Goal: Task Accomplishment & Management: Complete application form

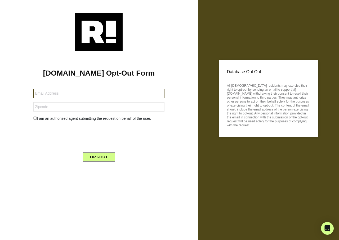
type input "[EMAIL_ADDRESS][DOMAIN_NAME]"
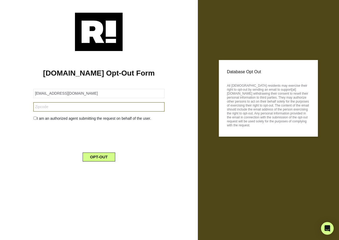
type input "96727"
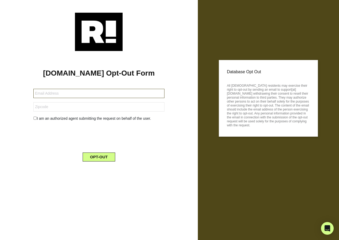
type input "aelbryce25@gmail.com"
type input "92549"
type input "shyler11@comcast.net"
type input "34113"
type input "[EMAIL_ADDRESS][DOMAIN_NAME]"
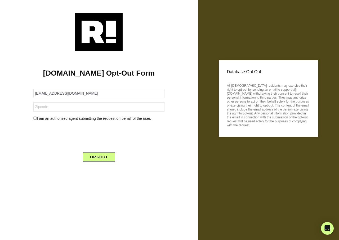
type input "97038"
type input "[EMAIL_ADDRESS][DOMAIN_NAME]"
type input "72601"
type input "[EMAIL_ADDRESS][DOMAIN_NAME]"
type input "53916"
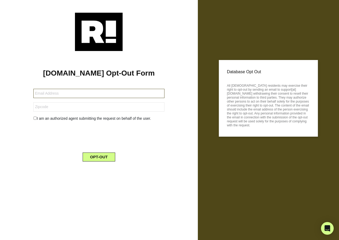
type input "dldotter@att.net"
type input "71270"
type input "[EMAIL_ADDRESS][DOMAIN_NAME]"
type input "14850"
type input "[EMAIL_ADDRESS][DOMAIN_NAME]"
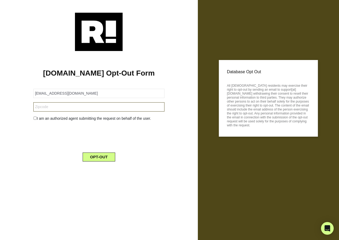
type input "14075"
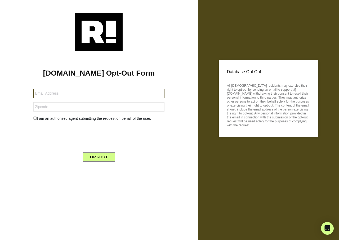
type input "[EMAIL_ADDRESS][DOMAIN_NAME]"
type input "10033"
type input "[EMAIL_ADDRESS][DOMAIN_NAME]"
type input "03280"
type input "videobug61@yahoo.com"
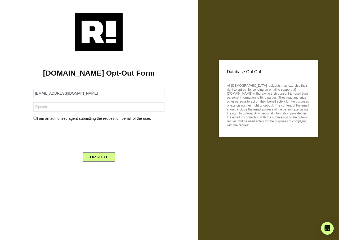
type input "57430"
type input "[EMAIL_ADDRESS][DOMAIN_NAME]"
type input "63019"
type input "[EMAIL_ADDRESS][DOMAIN_NAME]"
type input "48603"
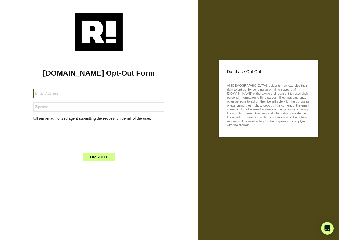
type input "[PERSON_NAME][EMAIL_ADDRESS][DOMAIN_NAME]"
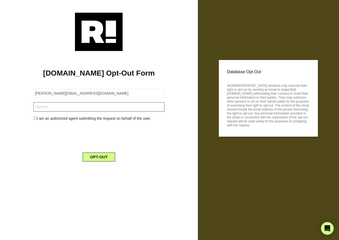
type input "90631"
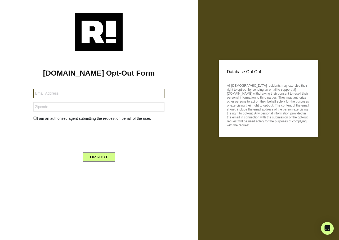
type input "[EMAIL_ADDRESS][PERSON_NAME][DOMAIN_NAME]"
type input "78639"
type input "weegeejohnson55@hotmail.com"
type input "79510"
type input "tiander400@icloud.com"
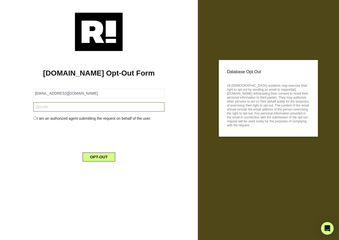
type input "28635"
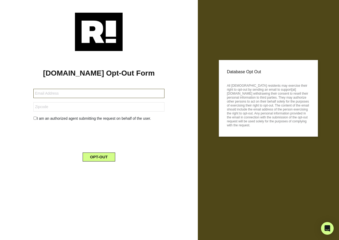
type input "lin.hatch@gmail.com"
type input "72455"
type input "[EMAIL_ADDRESS][DOMAIN_NAME]"
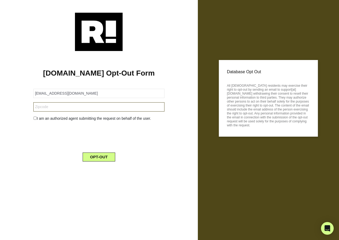
type input "19380"
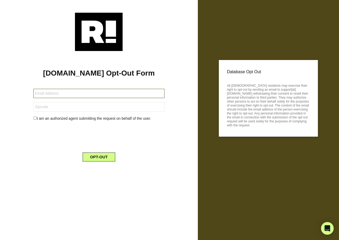
type input "[EMAIL_ADDRESS][DOMAIN_NAME]"
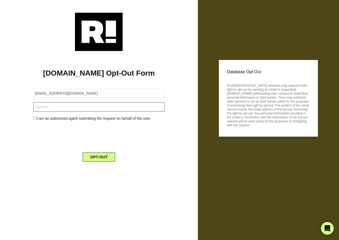
type input "49009"
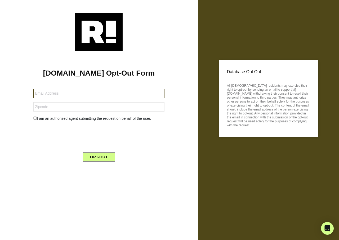
type input "[EMAIL_ADDRESS][DOMAIN_NAME]"
type input "94598"
type input "[EMAIL_ADDRESS][DOMAIN_NAME]"
type input "16059"
type input "billn12@juno.com"
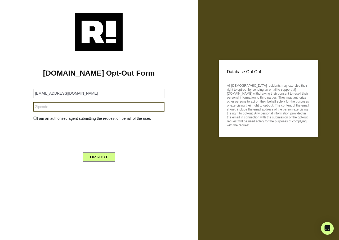
type input "95220"
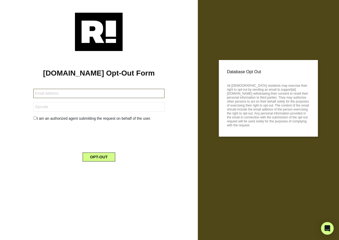
type input "[EMAIL_ADDRESS][DOMAIN_NAME]"
type input "77578"
type input "[EMAIL_ADDRESS][DOMAIN_NAME]"
type input "77099"
type input "[EMAIL_ADDRESS][DOMAIN_NAME]"
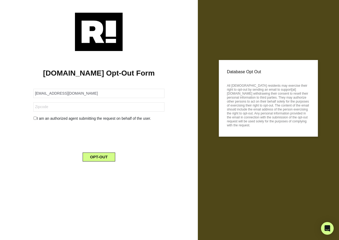
type input "29707"
type input "[EMAIL_ADDRESS][DOMAIN_NAME]"
type input "67645"
type input "[PERSON_NAME][EMAIL_ADDRESS][PERSON_NAME][DOMAIN_NAME]"
type input "94526"
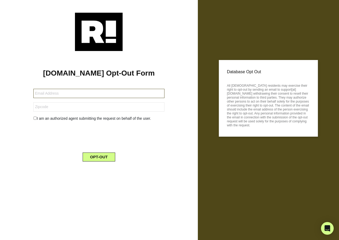
type input "kaydee1128@yahoo.com"
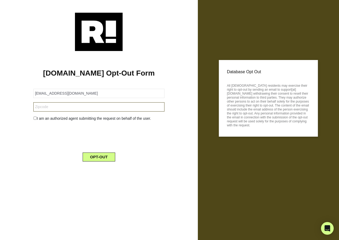
type input "77388"
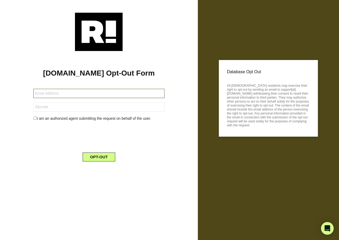
type input "[EMAIL_ADDRESS][DOMAIN_NAME]"
type input "32446"
type input "vinnieb62@hotmail.com"
type input "92688"
type input "[EMAIL_ADDRESS][DOMAIN_NAME]"
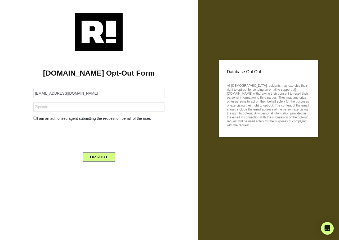
type input "45439"
type input "[EMAIL_ADDRESS][DOMAIN_NAME]"
type input "54562"
type input "[EMAIL_ADDRESS][DOMAIN_NAME]"
type input "90028"
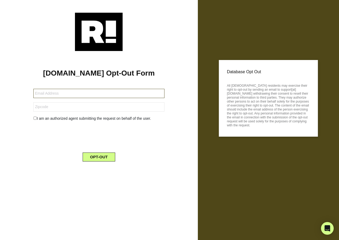
type input "lisadiletti@icloud.com"
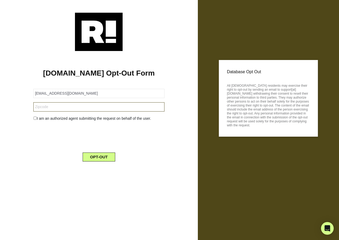
type input "50126"
